Goal: Check status

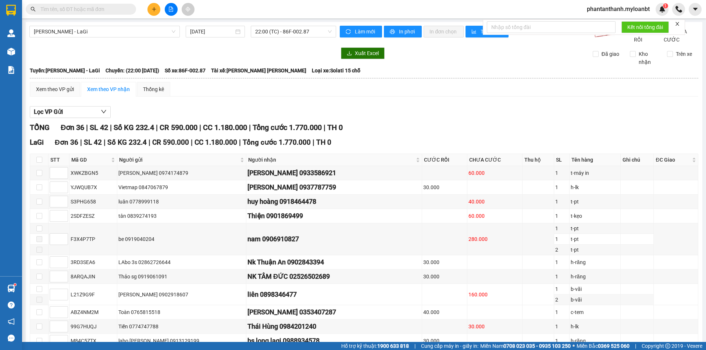
click at [118, 9] on input "text" at bounding box center [83, 9] width 87 height 8
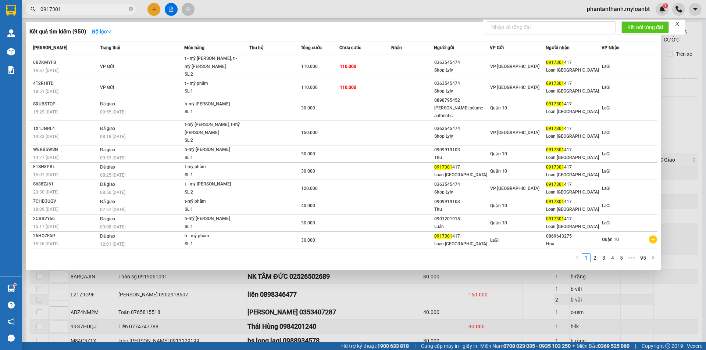
type input "0917301"
click at [132, 8] on icon "close-circle" at bounding box center [131, 9] width 4 height 4
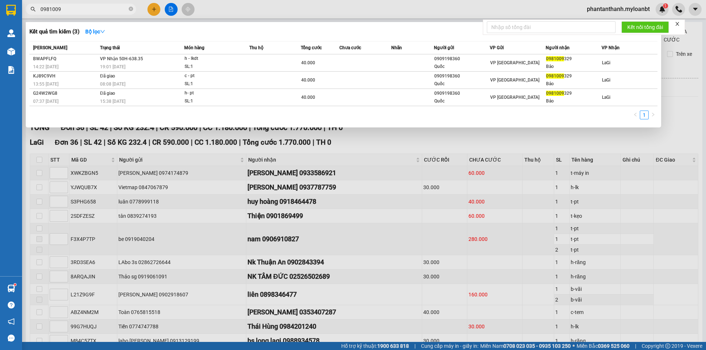
type input "0981009"
drag, startPoint x: 132, startPoint y: 10, endPoint x: 110, endPoint y: 9, distance: 21.7
click at [132, 10] on icon "close-circle" at bounding box center [131, 9] width 4 height 4
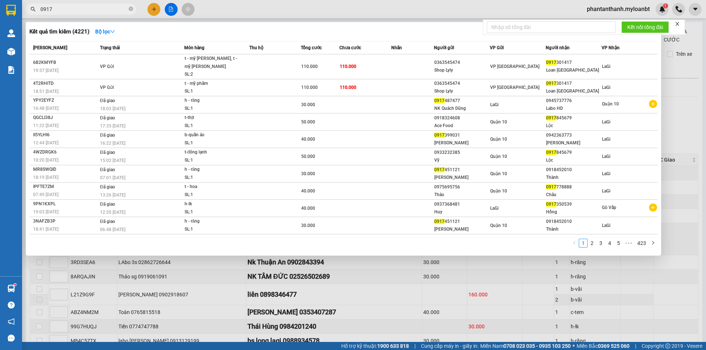
type input "0917"
click at [131, 9] on icon "close-circle" at bounding box center [131, 9] width 4 height 4
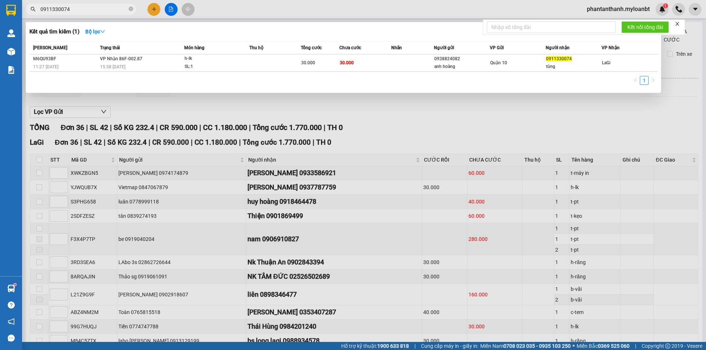
type input "0911330074"
click at [132, 9] on icon "close-circle" at bounding box center [131, 9] width 4 height 4
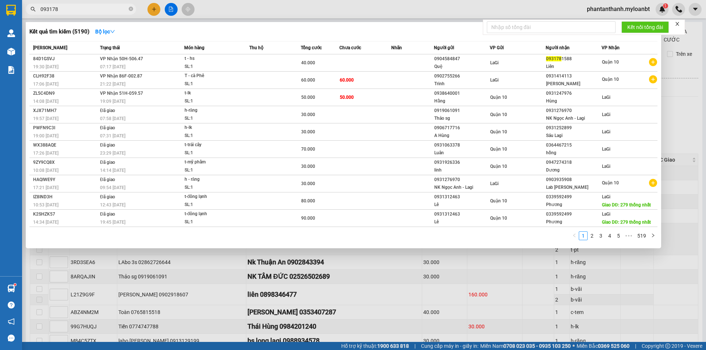
type input "0931781"
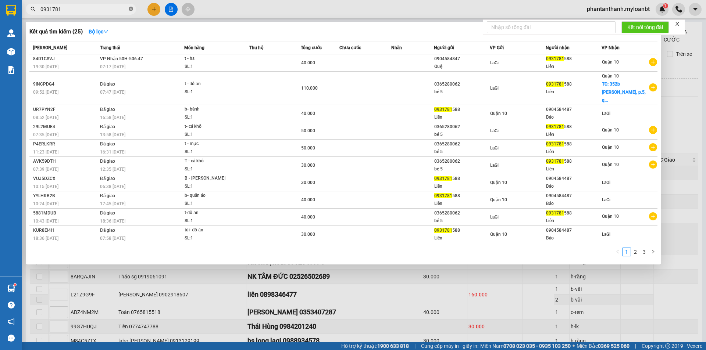
click at [130, 7] on icon "close-circle" at bounding box center [131, 9] width 4 height 4
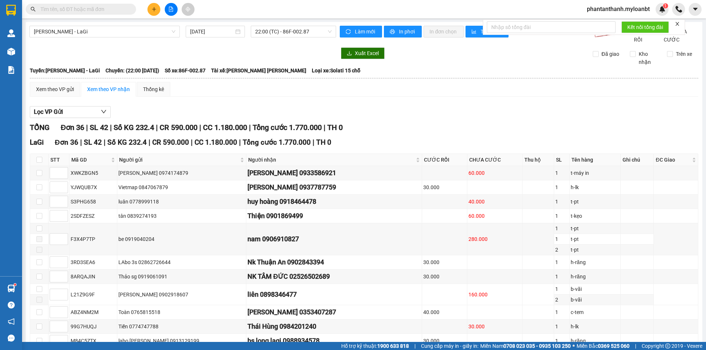
click at [100, 8] on input "text" at bounding box center [83, 9] width 87 height 8
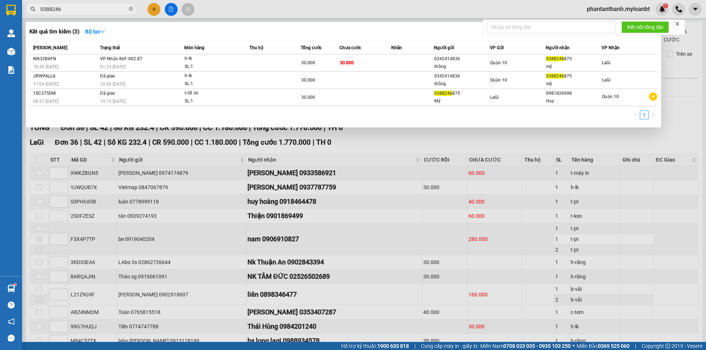
type input "0388246"
click at [129, 11] on icon "close-circle" at bounding box center [131, 9] width 4 height 4
